Goal: Task Accomplishment & Management: Use online tool/utility

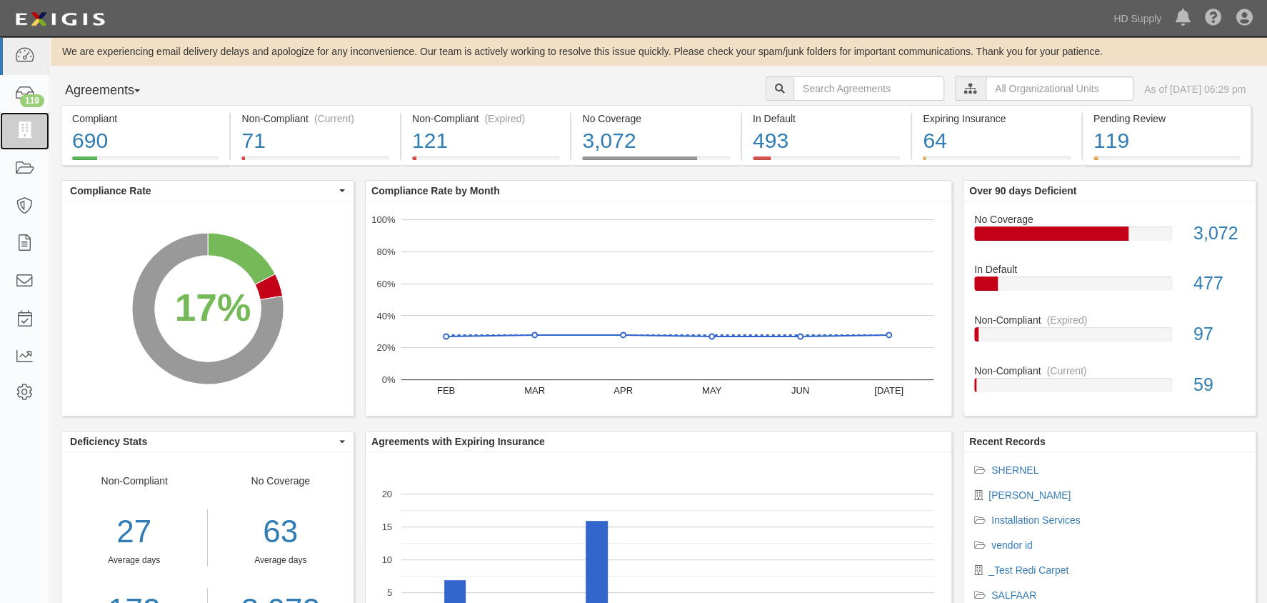
click at [26, 127] on icon at bounding box center [24, 131] width 20 height 16
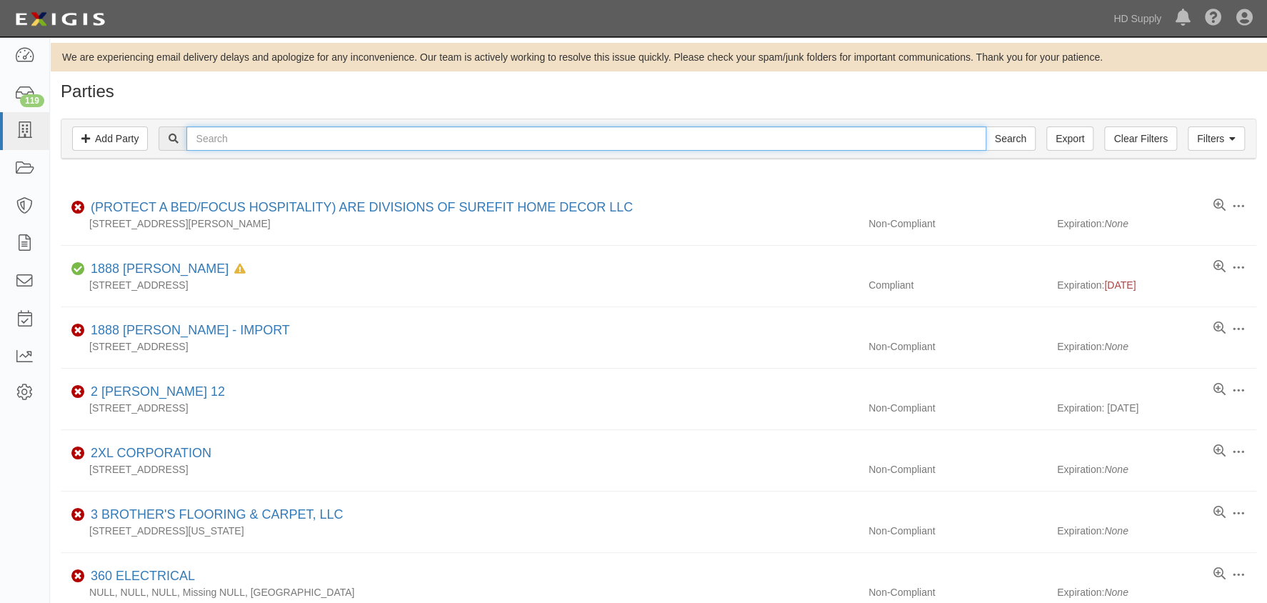
click at [254, 140] on input "text" at bounding box center [585, 138] width 799 height 24
type input "efficient"
click at [986, 126] on input "Search" at bounding box center [1011, 138] width 50 height 24
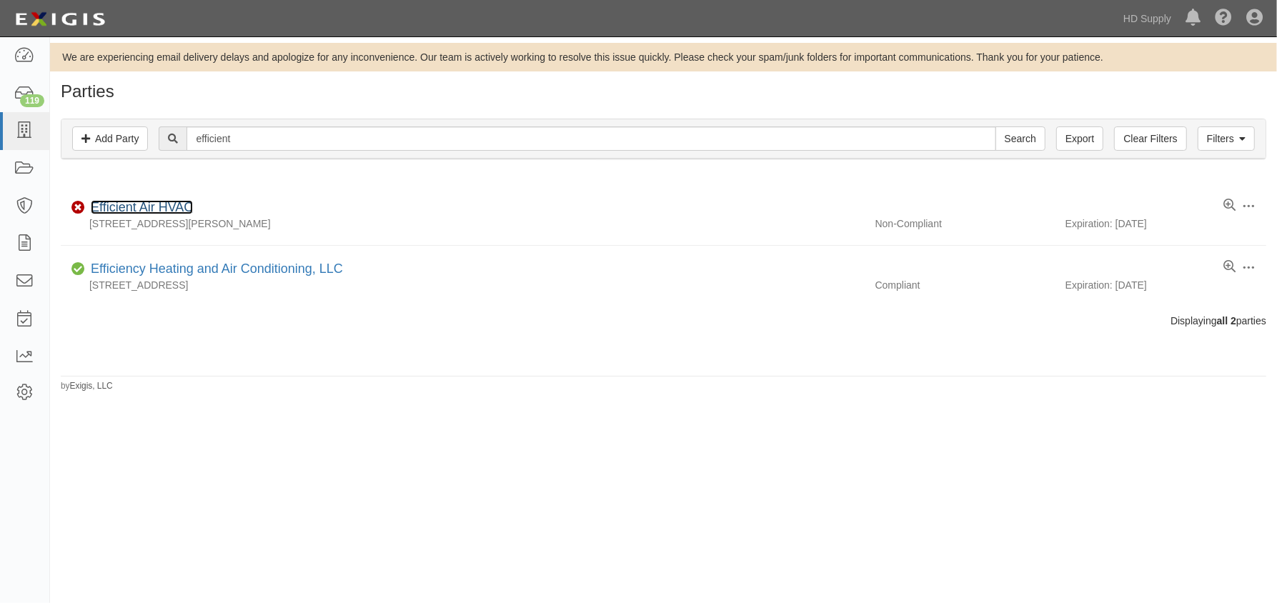
click at [133, 211] on link "Efficient Air HVAC" at bounding box center [142, 207] width 102 height 14
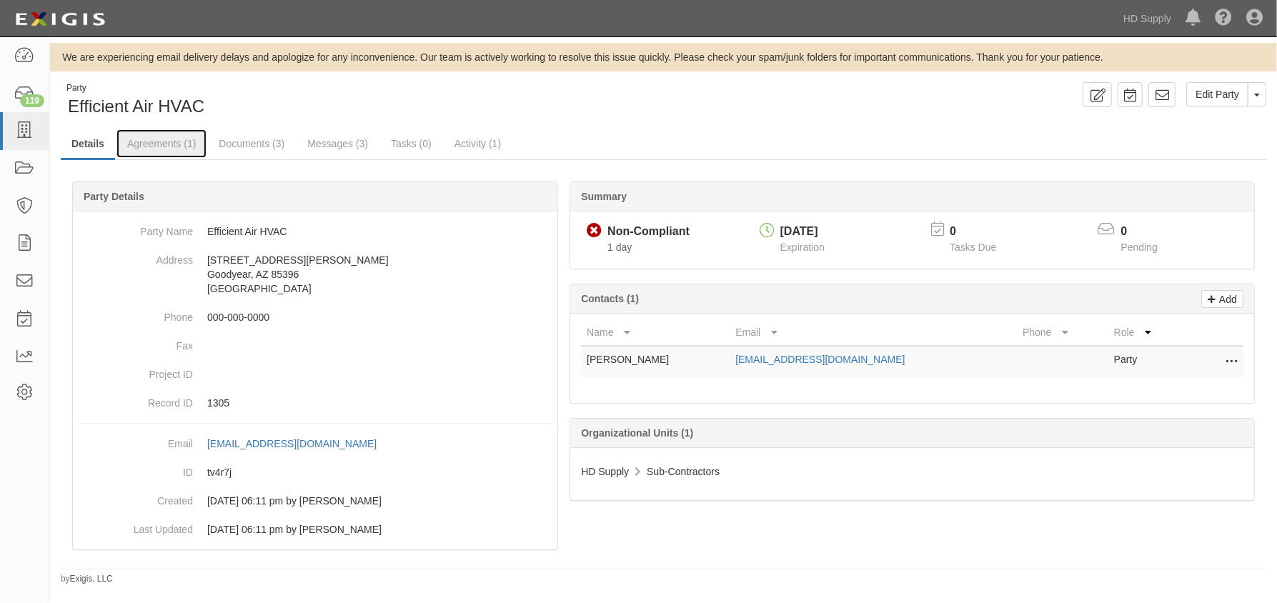
click at [173, 142] on link "Agreements (1)" at bounding box center [161, 143] width 90 height 29
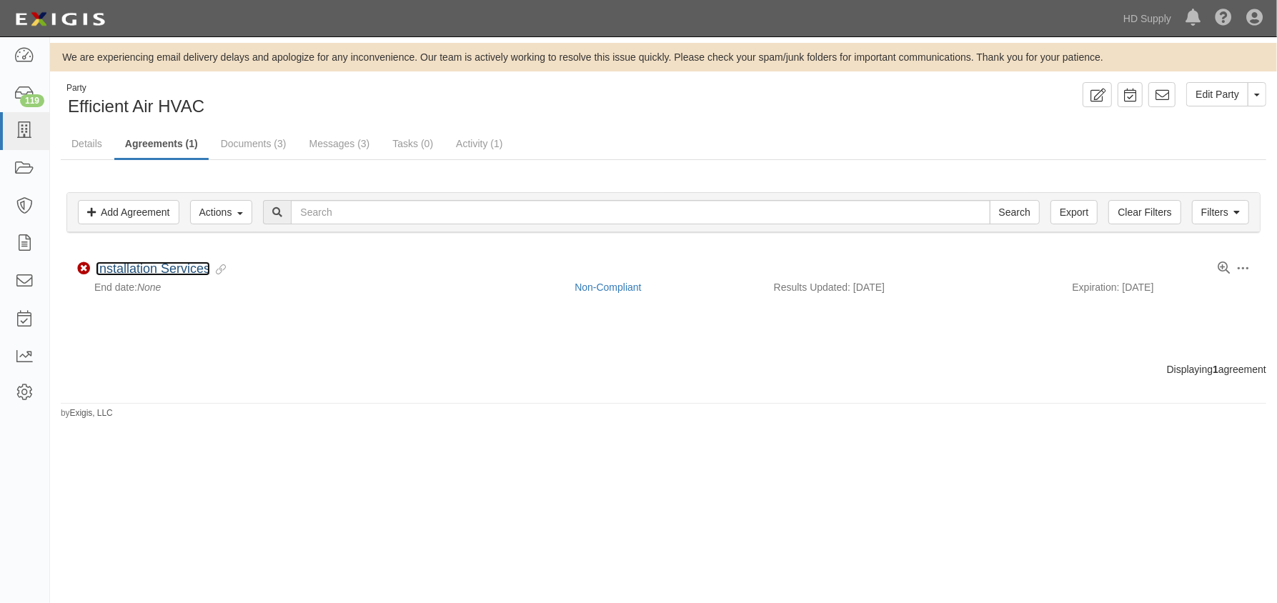
click at [156, 264] on link "Installation Services" at bounding box center [153, 268] width 114 height 14
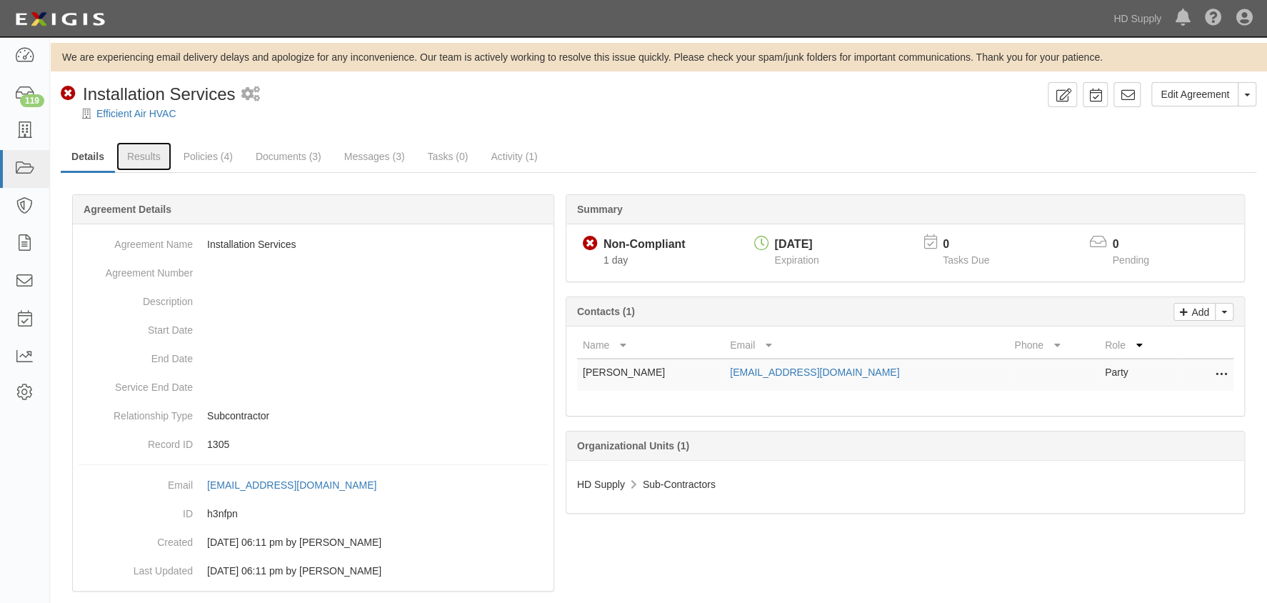
click at [148, 159] on link "Results" at bounding box center [143, 156] width 55 height 29
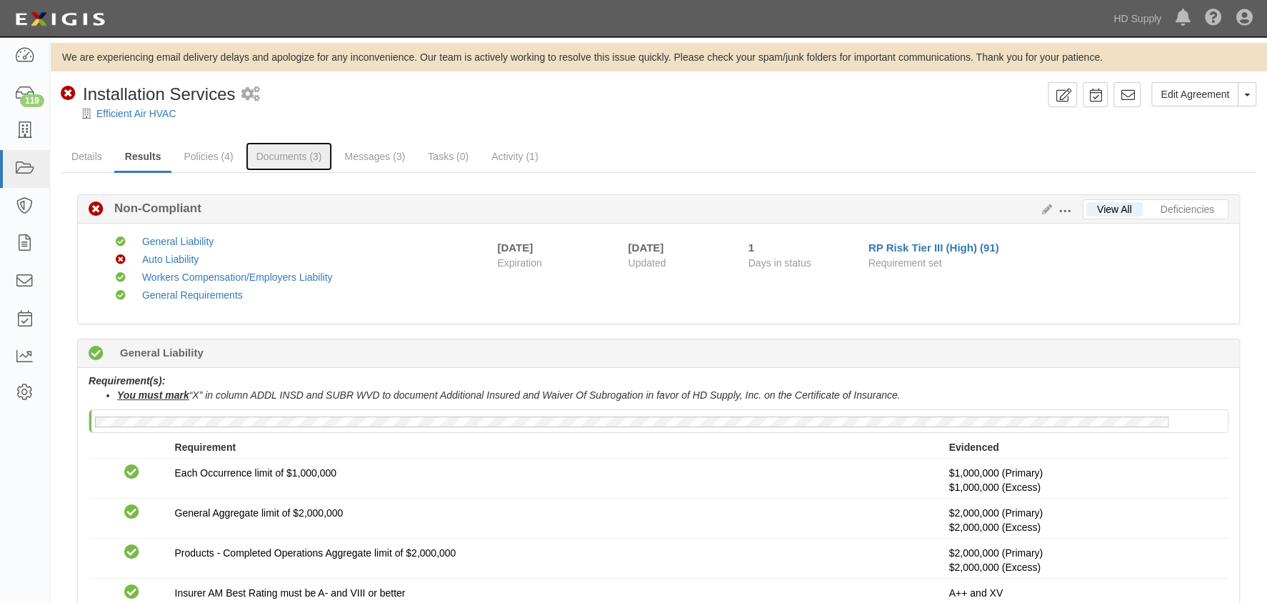
click at [265, 156] on link "Documents (3)" at bounding box center [289, 156] width 87 height 29
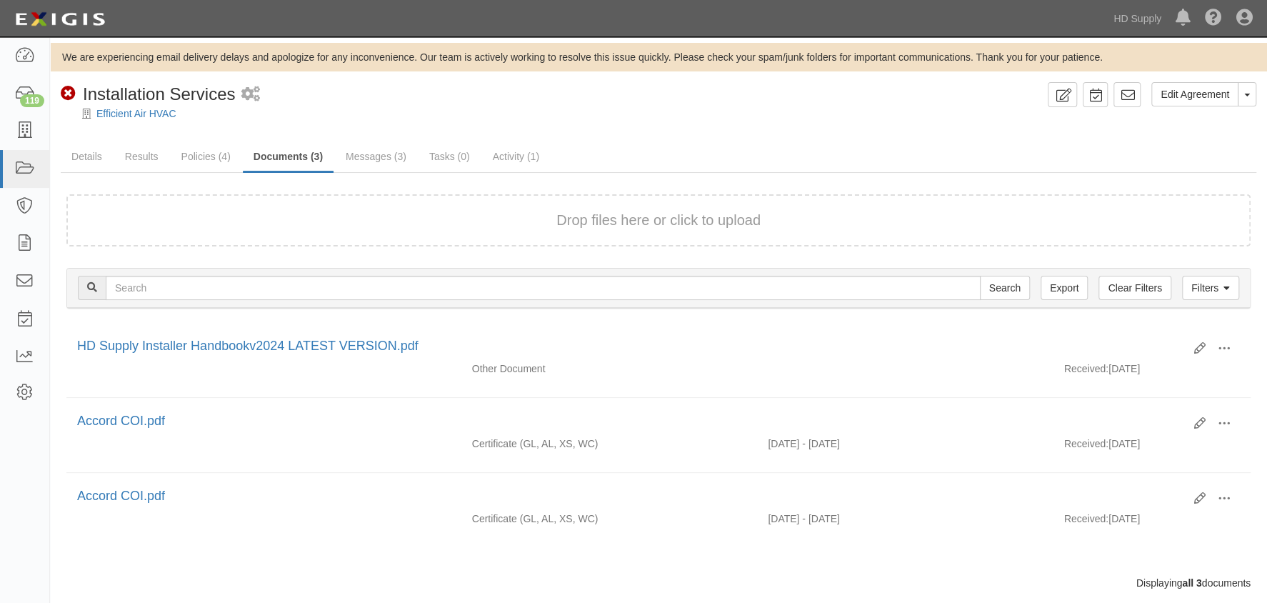
scroll to position [29, 0]
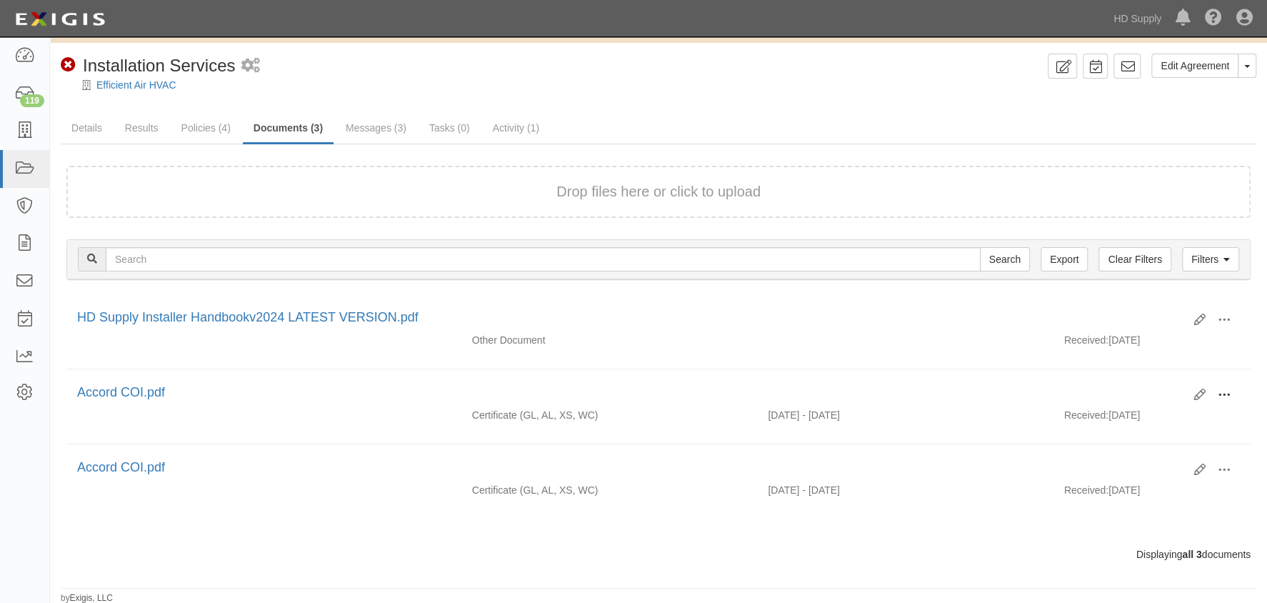
click at [1227, 390] on span at bounding box center [1224, 395] width 13 height 13
click at [1154, 406] on link "View" at bounding box center [1155, 416] width 113 height 26
click at [1223, 316] on span at bounding box center [1224, 320] width 13 height 13
click at [1143, 336] on link "View" at bounding box center [1155, 341] width 113 height 26
click at [1204, 393] on icon at bounding box center [1199, 394] width 11 height 11
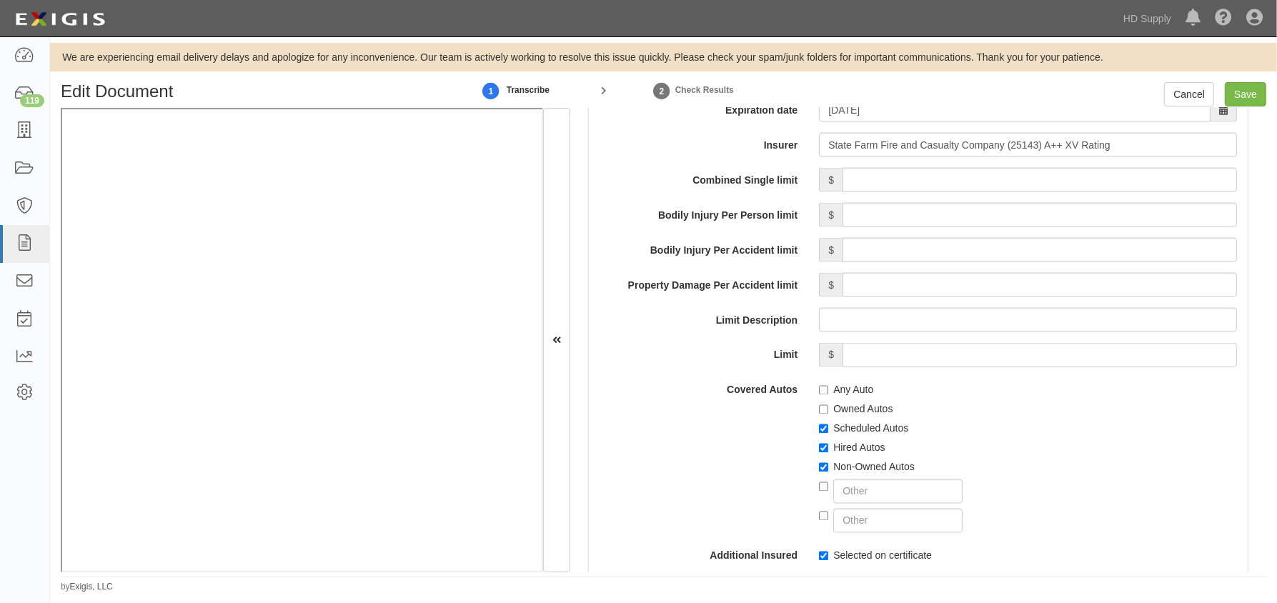
scroll to position [1971, 0]
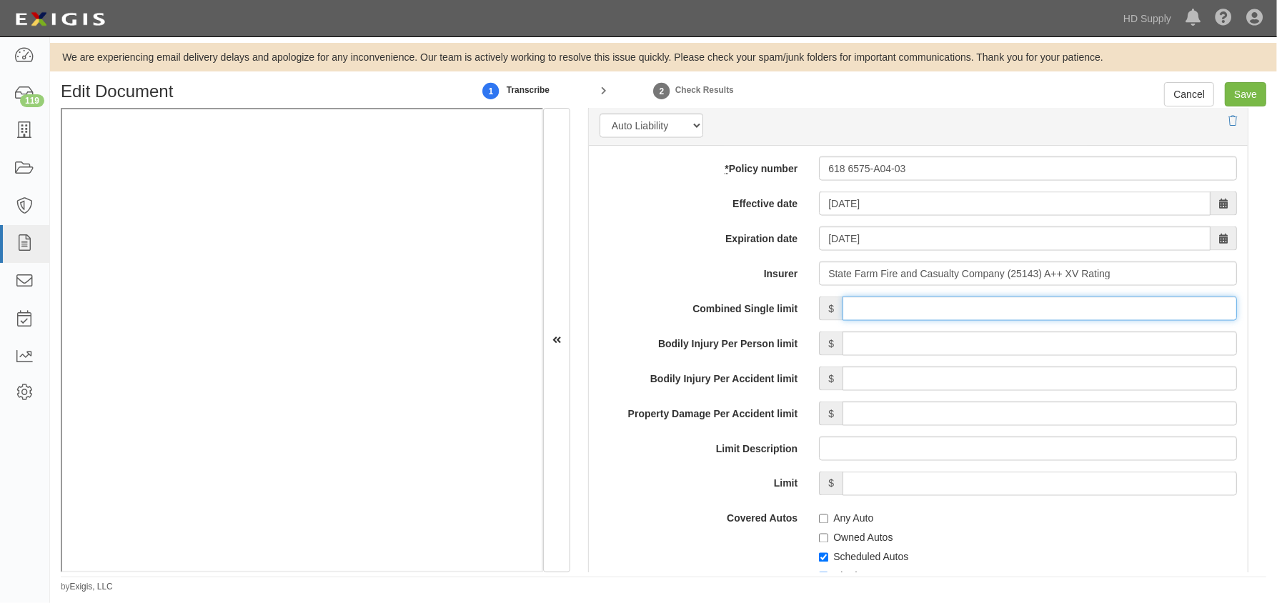
click at [956, 312] on input "Combined Single limit" at bounding box center [1039, 308] width 394 height 24
type input "1,000,000"
click at [1245, 80] on div "We are experiencing email delivery delays and apologize for any inconvenience. …" at bounding box center [663, 318] width 1227 height 550
click at [1250, 93] on input "Save" at bounding box center [1244, 94] width 41 height 24
type input "1000000"
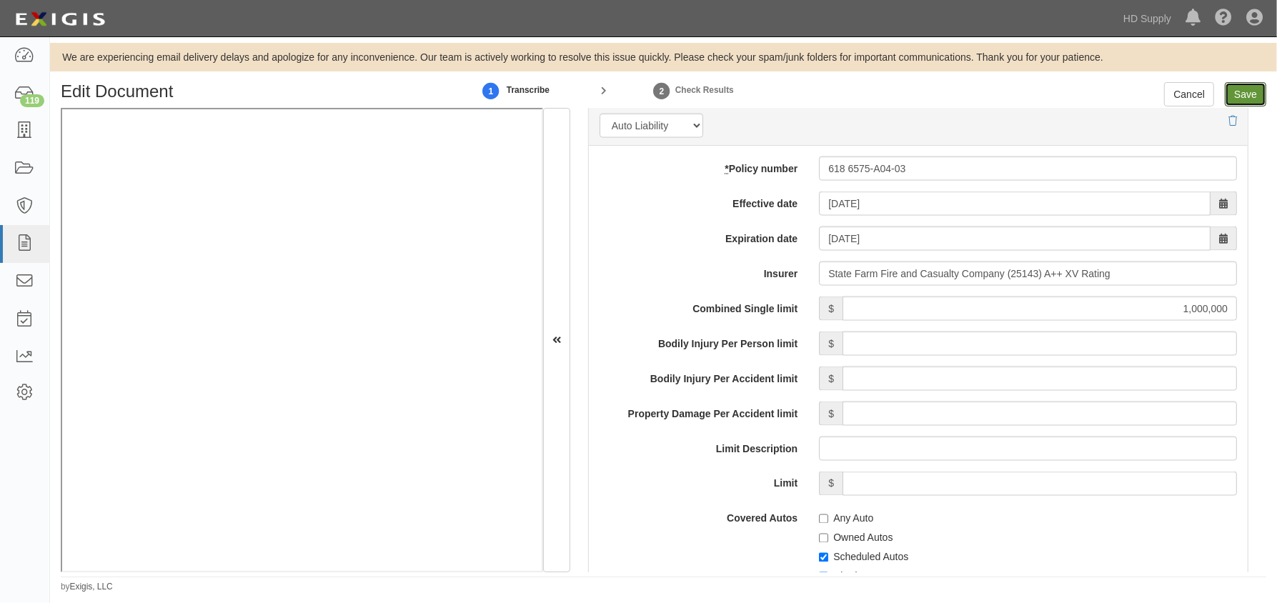
type input "10000"
type input "2000000"
type input "1000000"
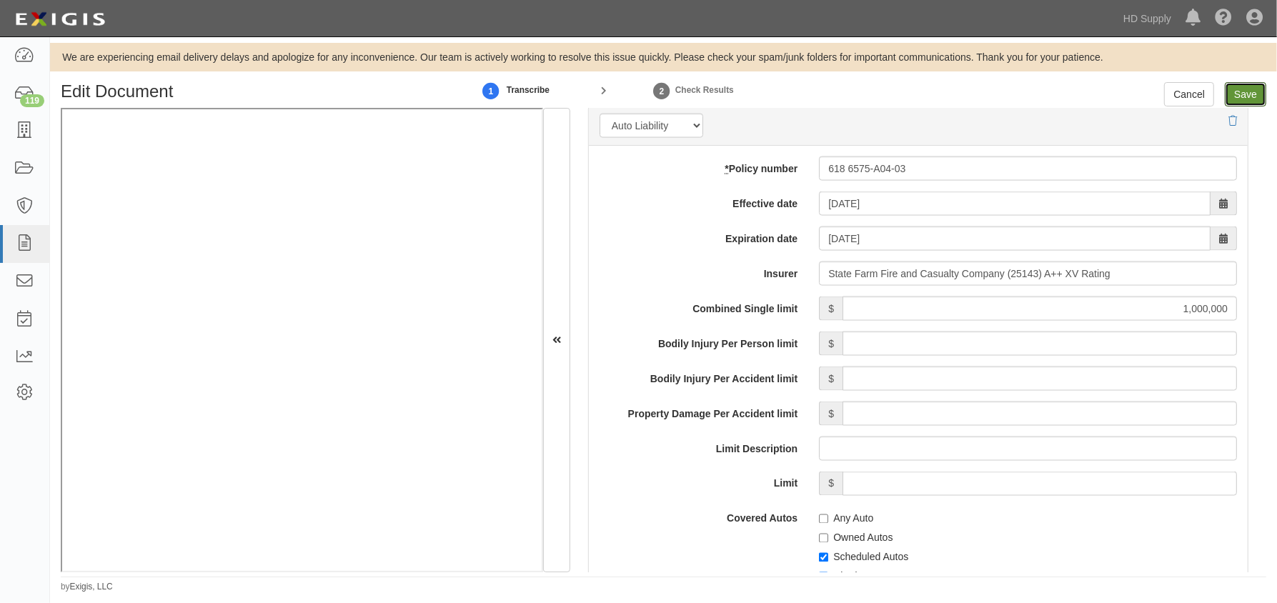
type input "2000000"
type input "1000000"
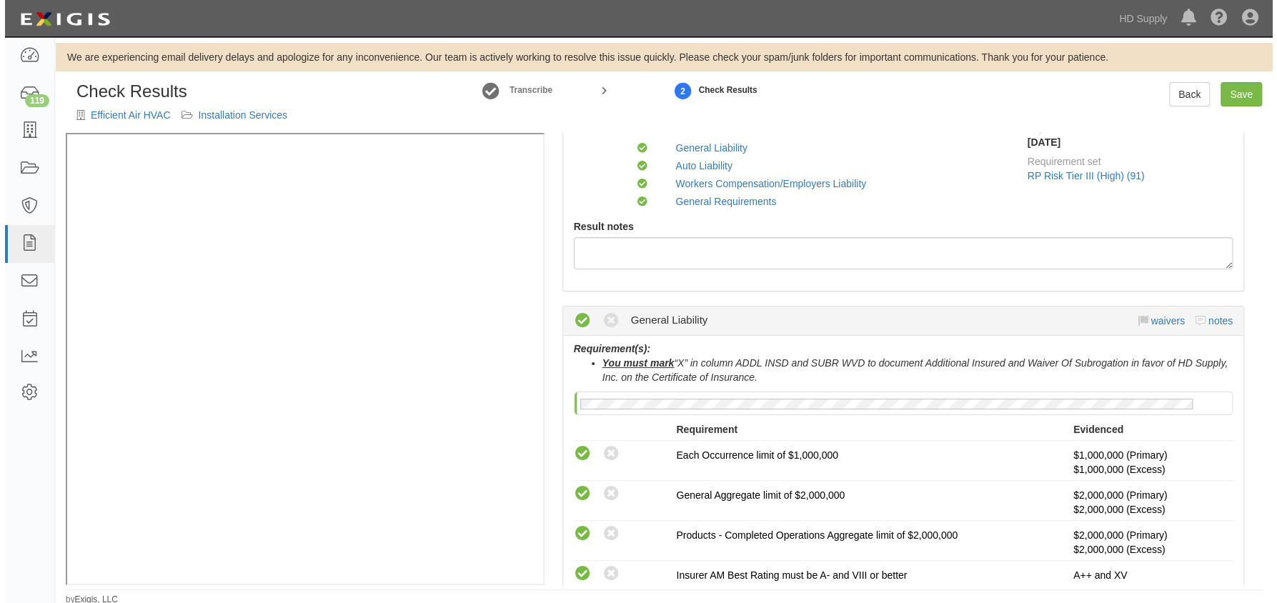
scroll to position [324, 0]
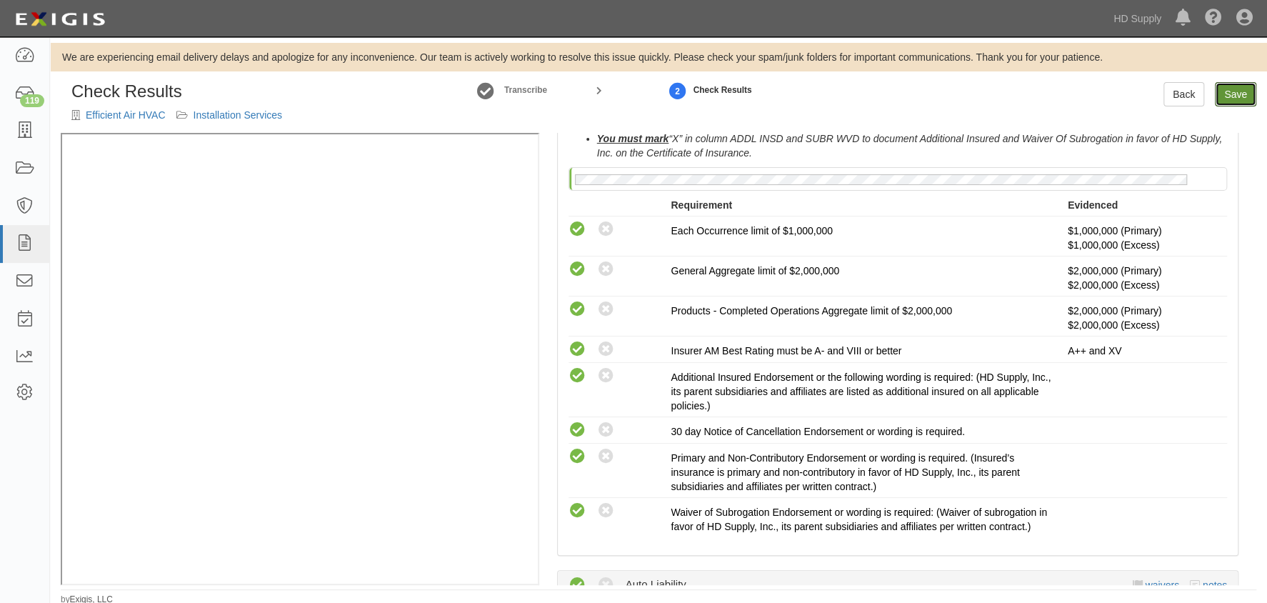
click at [1221, 95] on link "Save" at bounding box center [1235, 94] width 41 height 24
radio input "true"
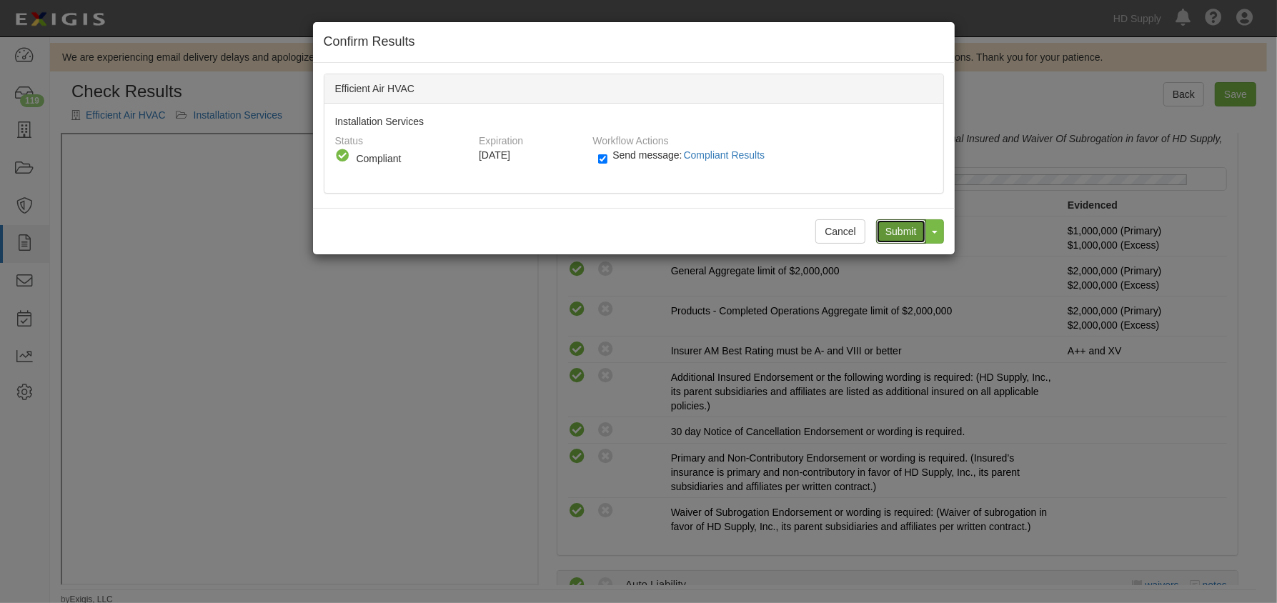
drag, startPoint x: 914, startPoint y: 228, endPoint x: 857, endPoint y: 223, distance: 56.7
click at [912, 226] on input "Submit" at bounding box center [901, 231] width 50 height 24
